Goal: Contribute content: Contribute content

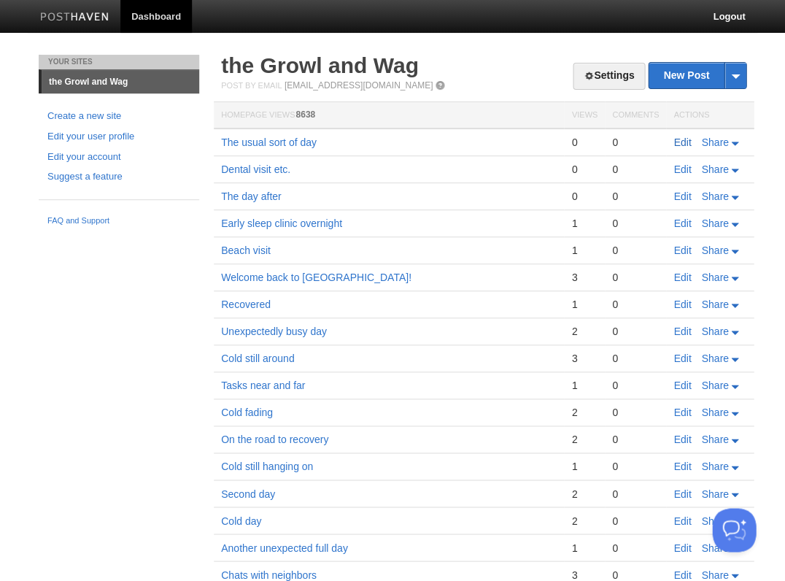
click at [678, 140] on link "Edit" at bounding box center [682, 142] width 18 height 12
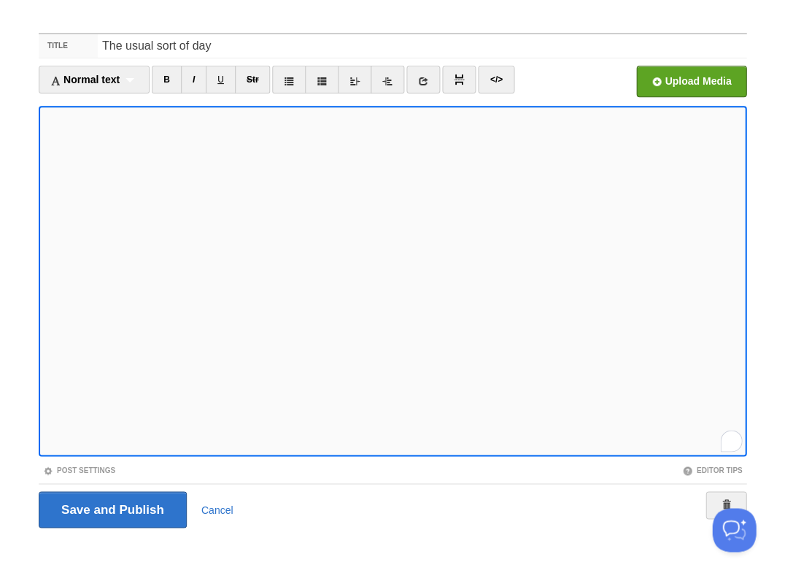
scroll to position [102, 0]
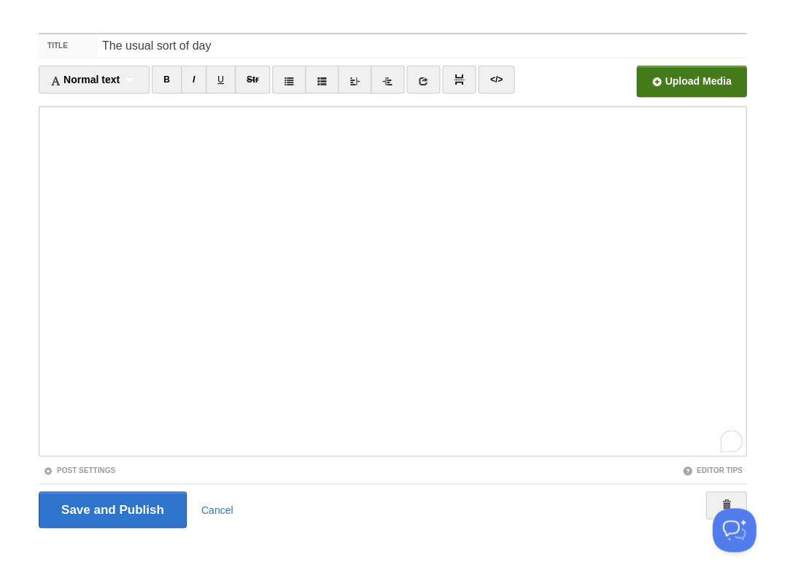
click at [675, 77] on input "file" at bounding box center [251, 85] width 1104 height 74
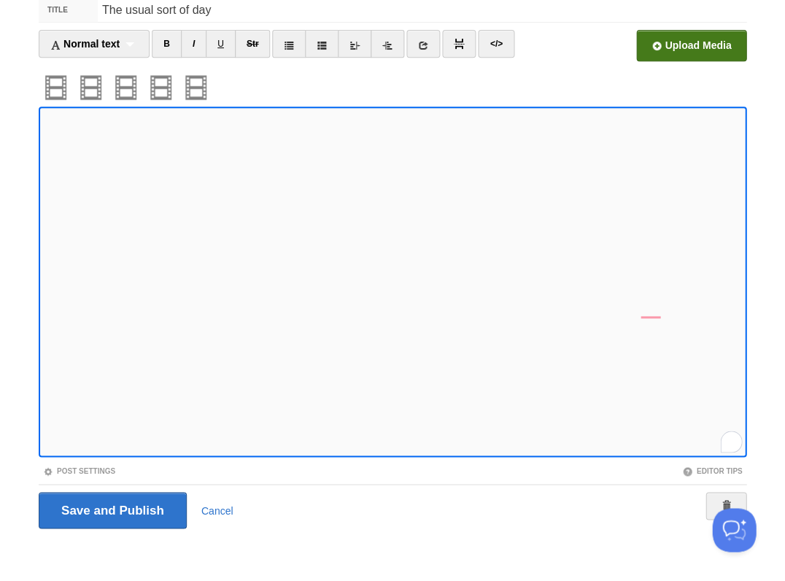
scroll to position [265, 0]
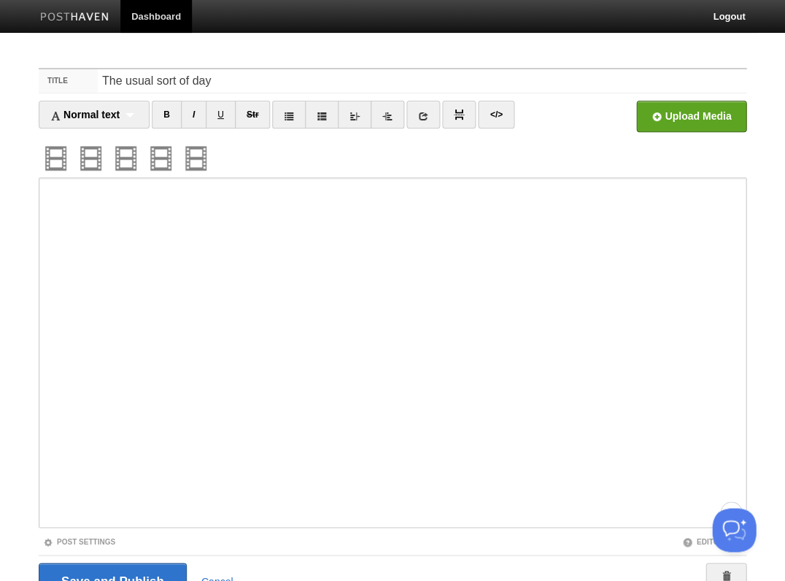
scroll to position [369, 0]
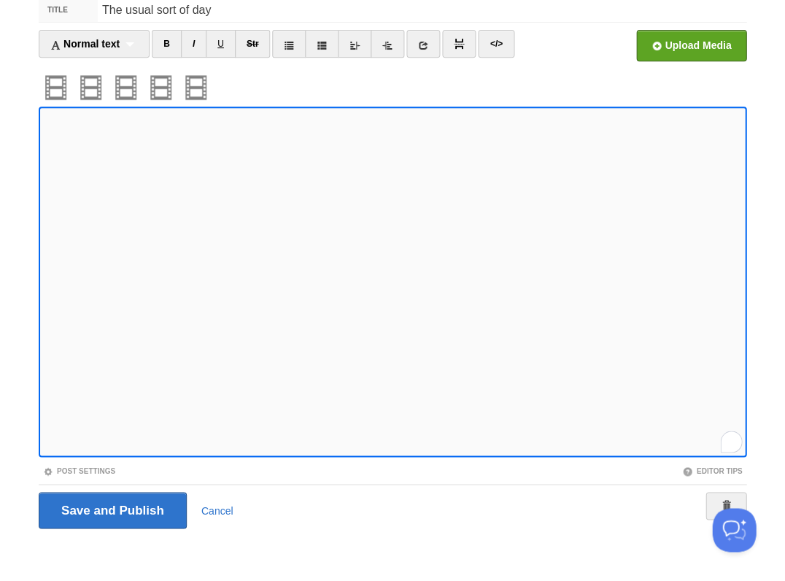
scroll to position [369, 0]
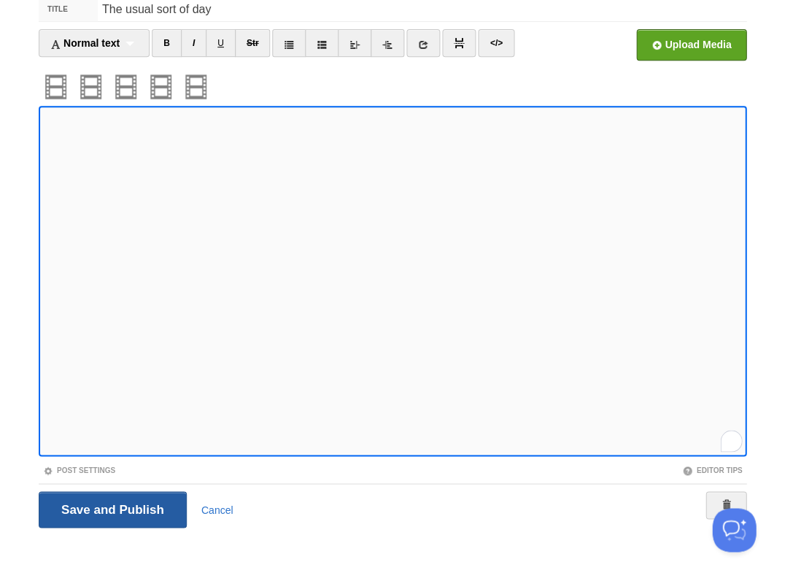
click at [111, 508] on input "Save and Publish" at bounding box center [113, 509] width 148 height 36
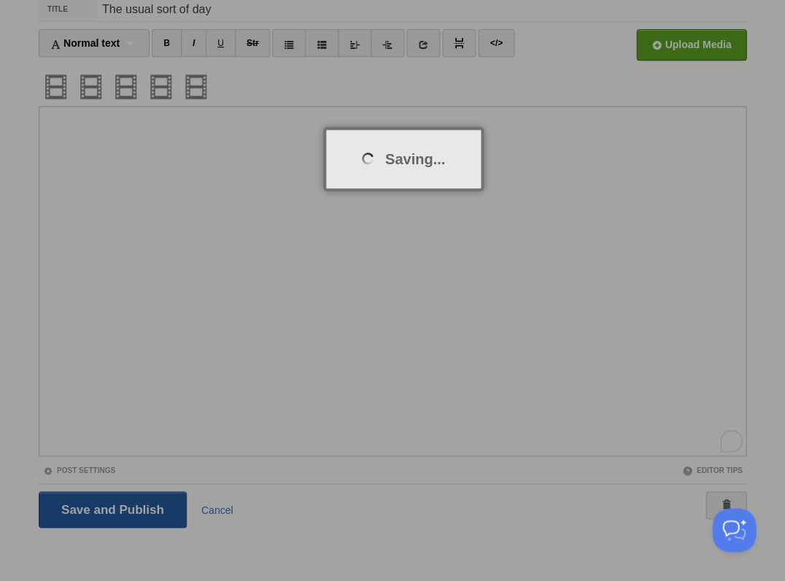
scroll to position [53, 0]
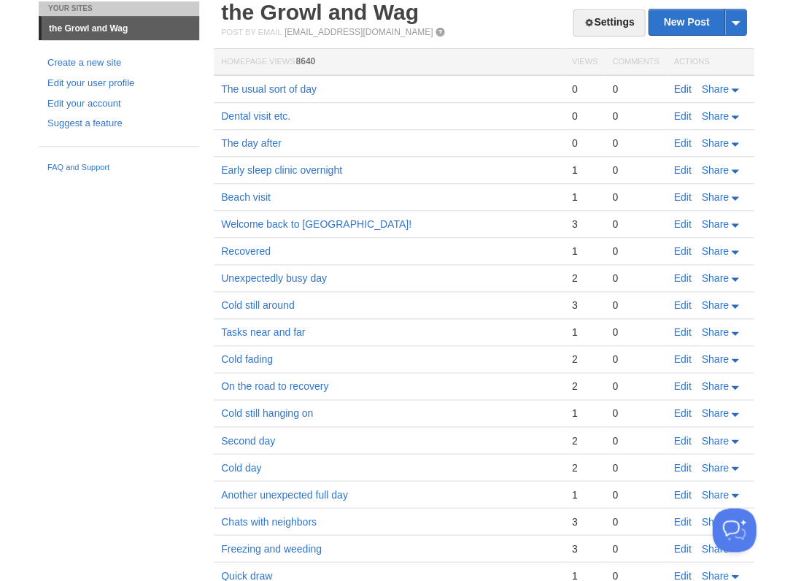
click at [679, 83] on link "Edit" at bounding box center [682, 89] width 18 height 12
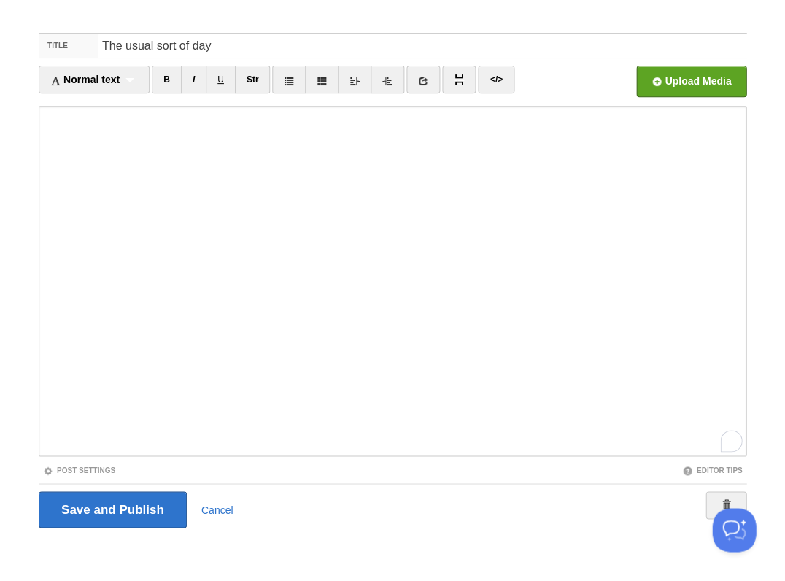
scroll to position [383, 0]
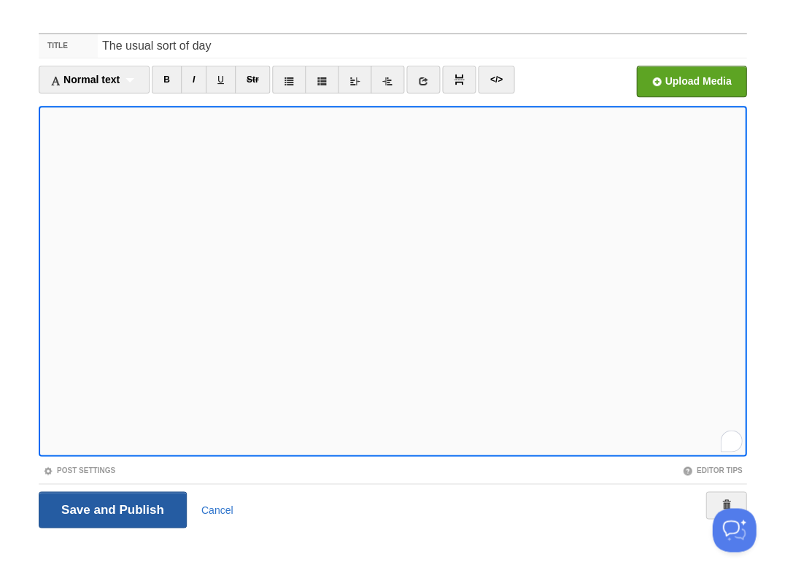
click at [111, 508] on input "Save and Publish" at bounding box center [113, 509] width 148 height 36
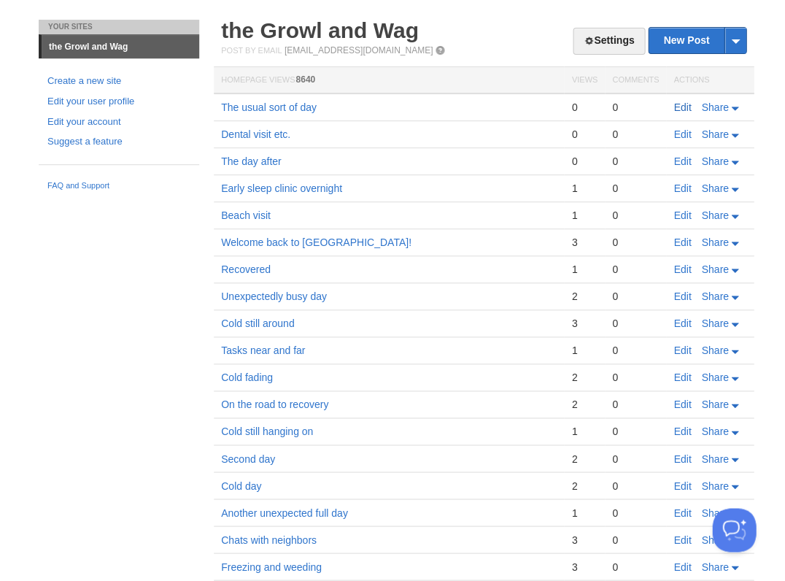
click at [681, 105] on link "Edit" at bounding box center [682, 107] width 18 height 12
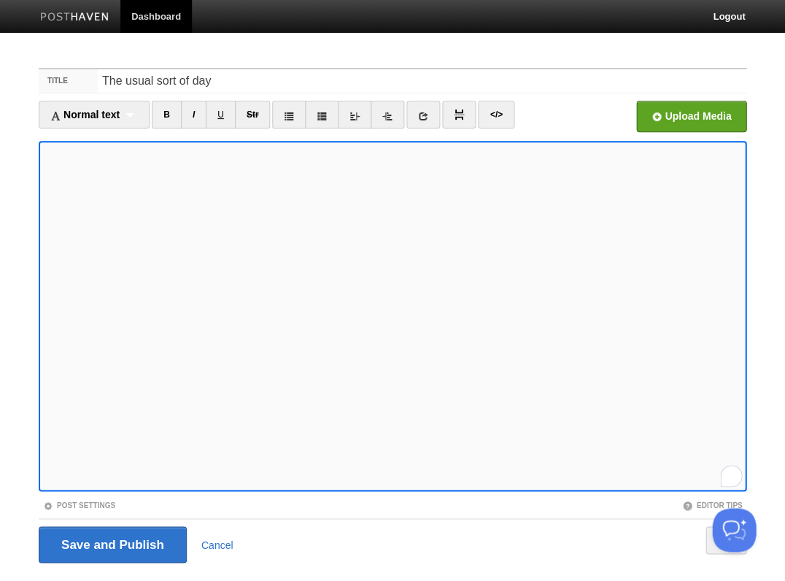
scroll to position [35, 0]
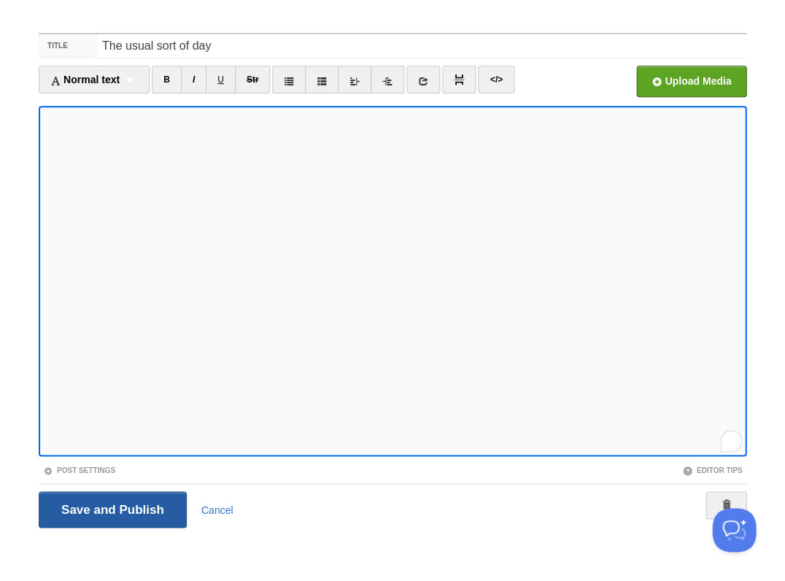
click at [111, 508] on input "Save and Publish" at bounding box center [113, 509] width 148 height 36
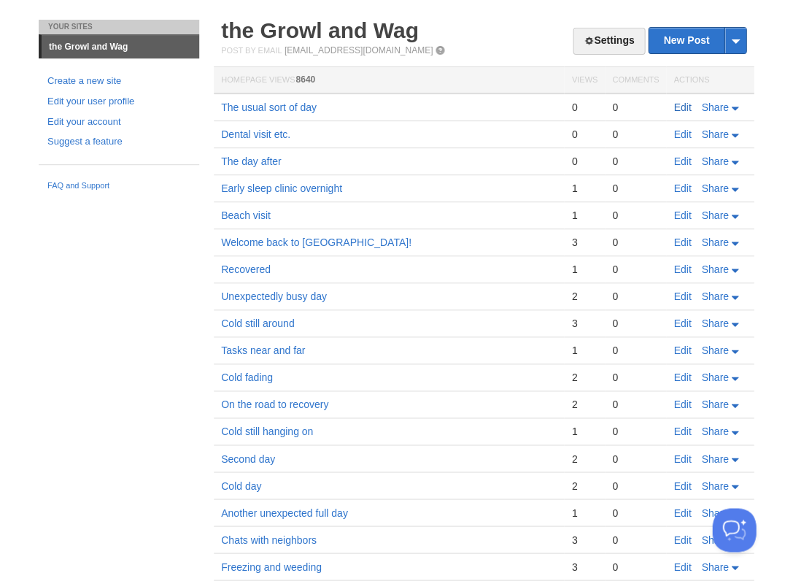
click at [679, 106] on link "Edit" at bounding box center [682, 107] width 18 height 12
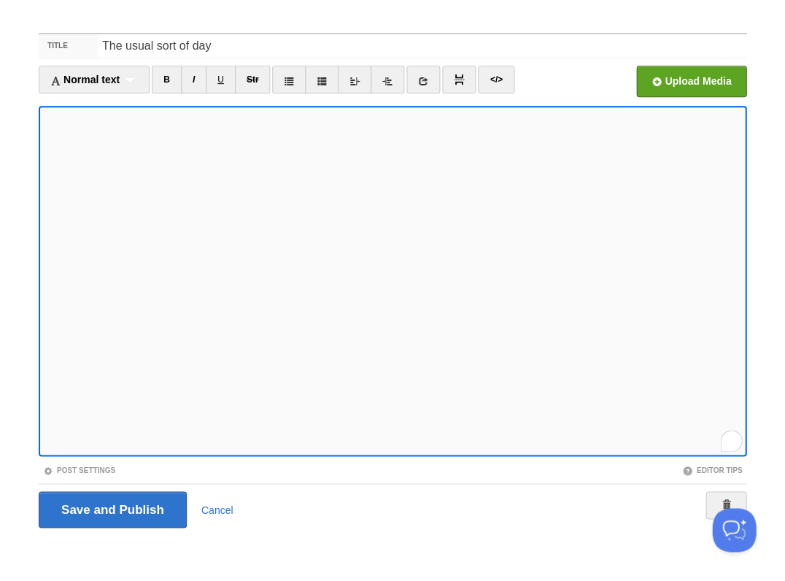
scroll to position [408, 0]
click at [111, 508] on input "Save and Publish" at bounding box center [113, 509] width 148 height 36
